Goal: Find specific page/section: Locate a particular part of the current website

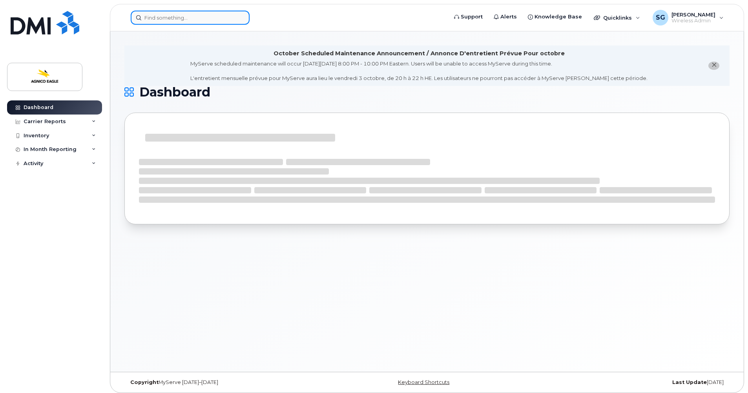
click at [155, 17] on input at bounding box center [190, 18] width 119 height 14
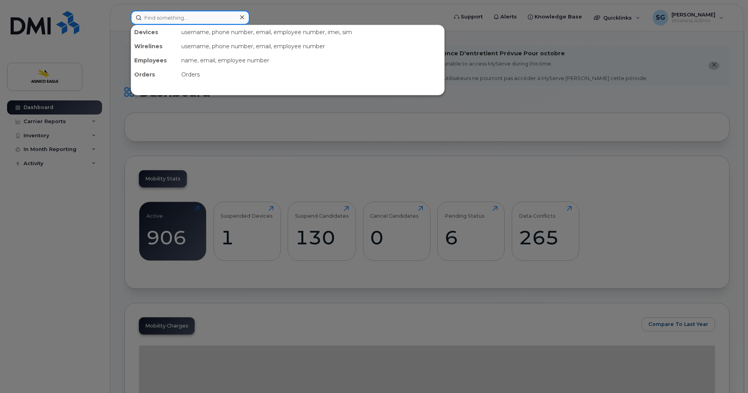
paste input "[PERSON_NAME]"
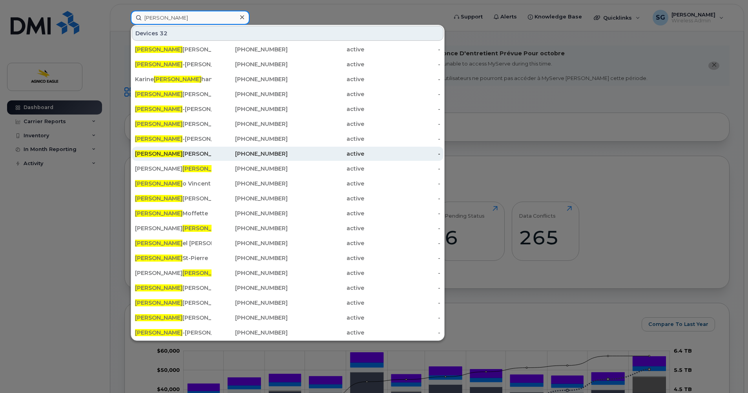
type input "[PERSON_NAME]"
click at [266, 153] on div "[PHONE_NUMBER]" at bounding box center [250, 154] width 77 height 8
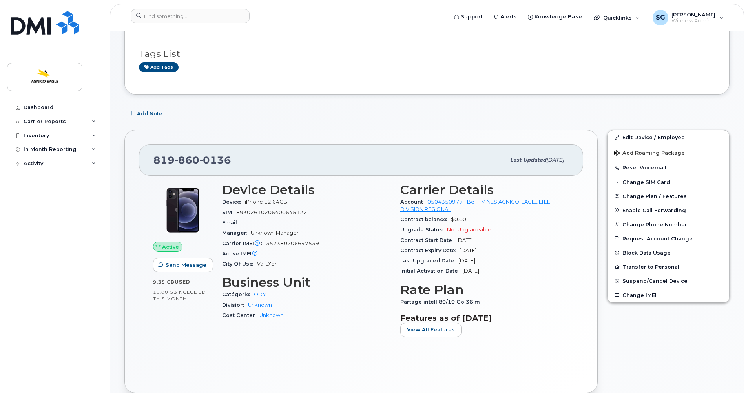
scroll to position [117, 0]
click at [385, 7] on header "Support Alerts Knowledge Base Quicklinks Suspend / Cancel Device Change SIM Car…" at bounding box center [427, 17] width 634 height 27
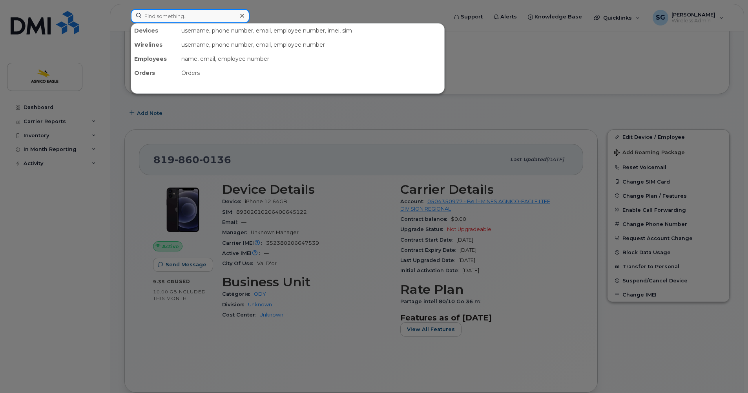
click at [193, 17] on input at bounding box center [190, 16] width 119 height 14
paste input "819-856-5004"
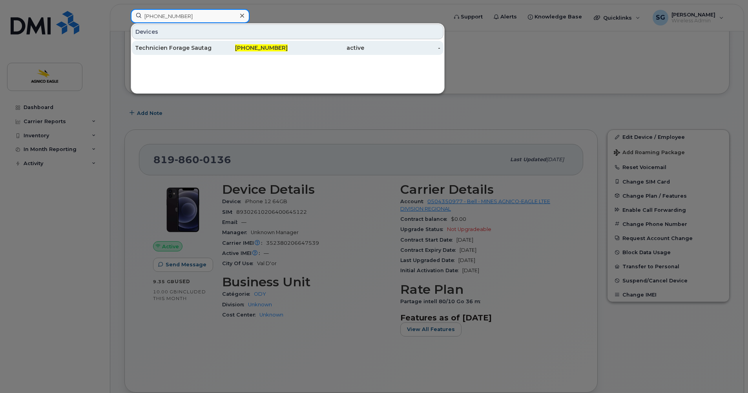
type input "819-856-5004"
click at [261, 45] on span "819-856-5004" at bounding box center [261, 47] width 53 height 7
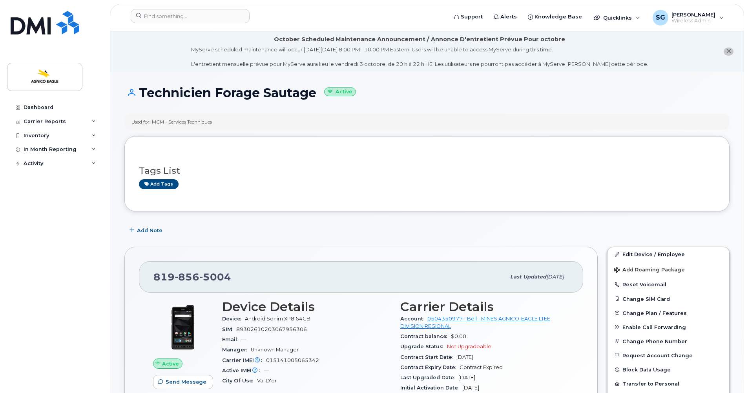
drag, startPoint x: 321, startPoint y: 94, endPoint x: 140, endPoint y: 96, distance: 181.0
click at [140, 96] on h1 "Technicien Forage Sautage Active" at bounding box center [426, 93] width 605 height 14
copy h1 "Technicien Forage Sautage"
